Goal: Find specific page/section

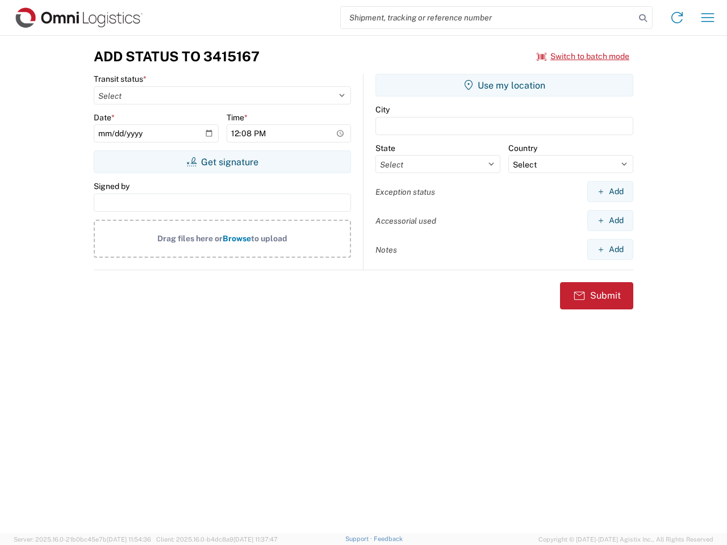
click at [488, 18] on input "search" at bounding box center [488, 18] width 294 height 22
click at [643, 18] on icon at bounding box center [643, 18] width 16 height 16
click at [677, 18] on icon at bounding box center [677, 18] width 18 height 18
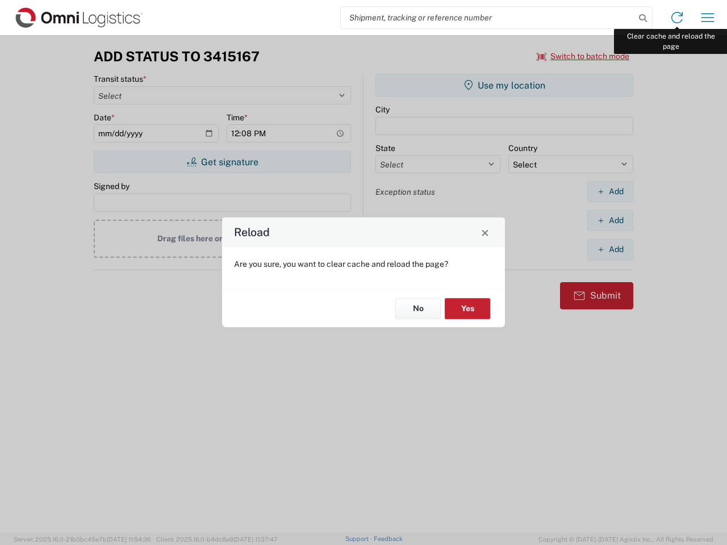
click at [707, 18] on div "Reload Are you sure, you want to clear cache and reload the page? No Yes" at bounding box center [363, 272] width 727 height 545
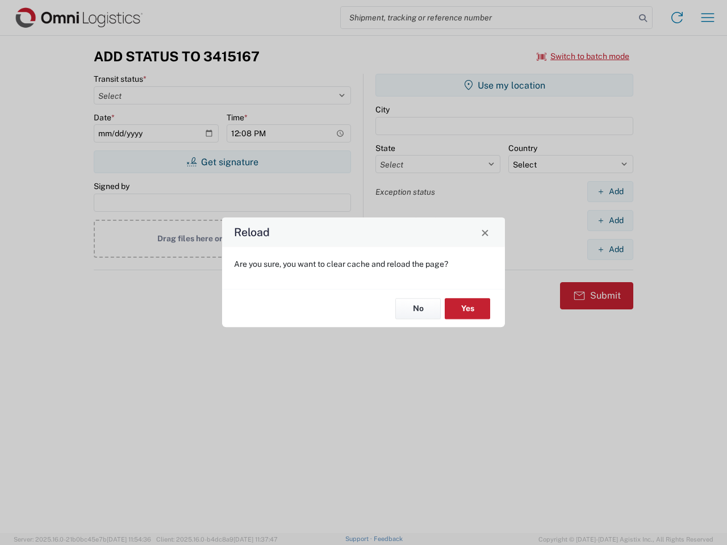
click at [583, 56] on div "Reload Are you sure, you want to clear cache and reload the page? No Yes" at bounding box center [363, 272] width 727 height 545
click at [222, 162] on div "Reload Are you sure, you want to clear cache and reload the page? No Yes" at bounding box center [363, 272] width 727 height 545
click at [504, 85] on div "Reload Are you sure, you want to clear cache and reload the page? No Yes" at bounding box center [363, 272] width 727 height 545
click at [610, 191] on div "Reload Are you sure, you want to clear cache and reload the page? No Yes" at bounding box center [363, 272] width 727 height 545
click at [610, 220] on div "Reload Are you sure, you want to clear cache and reload the page? No Yes" at bounding box center [363, 272] width 727 height 545
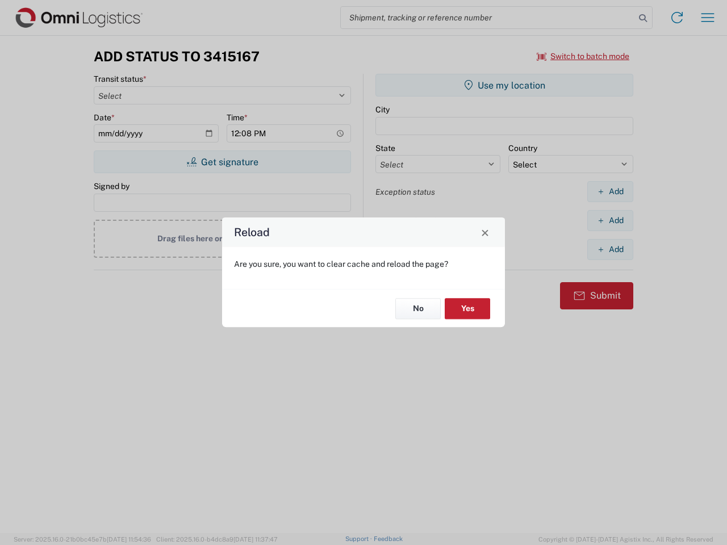
click at [610, 249] on div "Reload Are you sure, you want to clear cache and reload the page? No Yes" at bounding box center [363, 272] width 727 height 545
